Goal: Find specific page/section: Find specific page/section

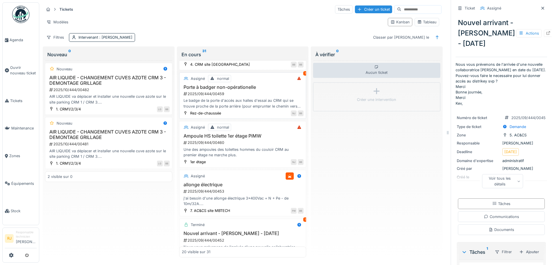
scroll to position [234, 0]
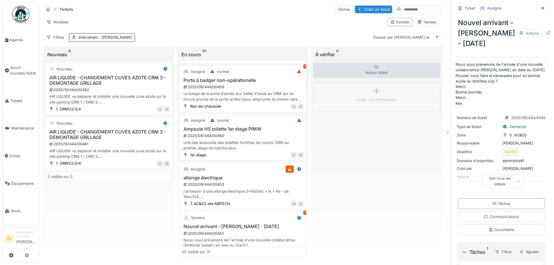
click at [252, 126] on div "Assigné normal Ampoule HS toilette 1er étage PiMW 2025/09/444/00460 Une des amp…" at bounding box center [242, 137] width 127 height 46
click at [234, 145] on div "Une des ampoules des toilettes hommes du couloir CRM au premier étage ne marche…" at bounding box center [243, 145] width 122 height 11
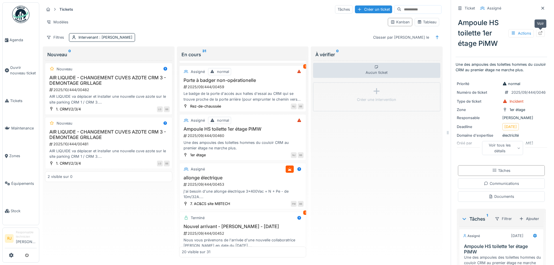
click at [544, 31] on div at bounding box center [540, 33] width 9 height 7
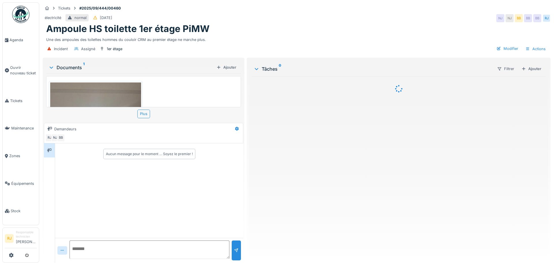
click at [104, 93] on img at bounding box center [95, 143] width 91 height 121
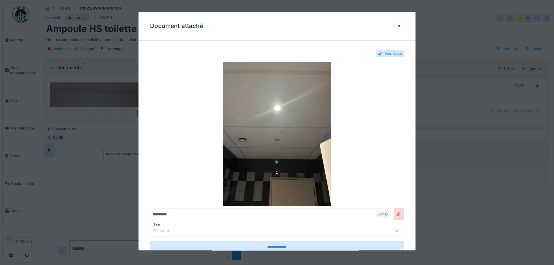
click at [401, 53] on div "Voir ticket" at bounding box center [393, 53] width 17 height 5
click at [385, 55] on div "Voir ticket" at bounding box center [393, 53] width 17 height 5
click at [399, 23] on div at bounding box center [399, 26] width 10 height 8
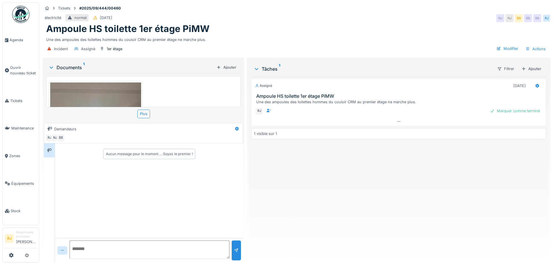
click at [181, 43] on div "Incident Assigné 1er étage Modifier Actions" at bounding box center [297, 48] width 508 height 13
click at [104, 89] on img at bounding box center [95, 143] width 91 height 121
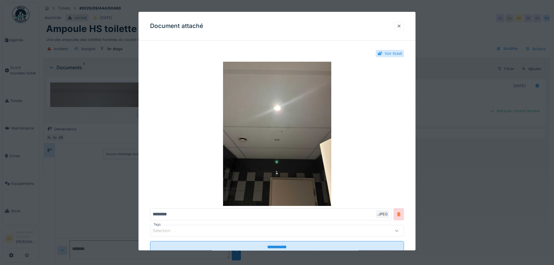
click at [42, 69] on div at bounding box center [277, 132] width 554 height 265
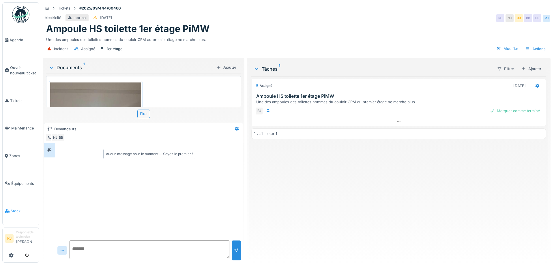
click at [14, 208] on span "Stock" at bounding box center [24, 210] width 26 height 5
